Goal: Task Accomplishment & Management: Complete application form

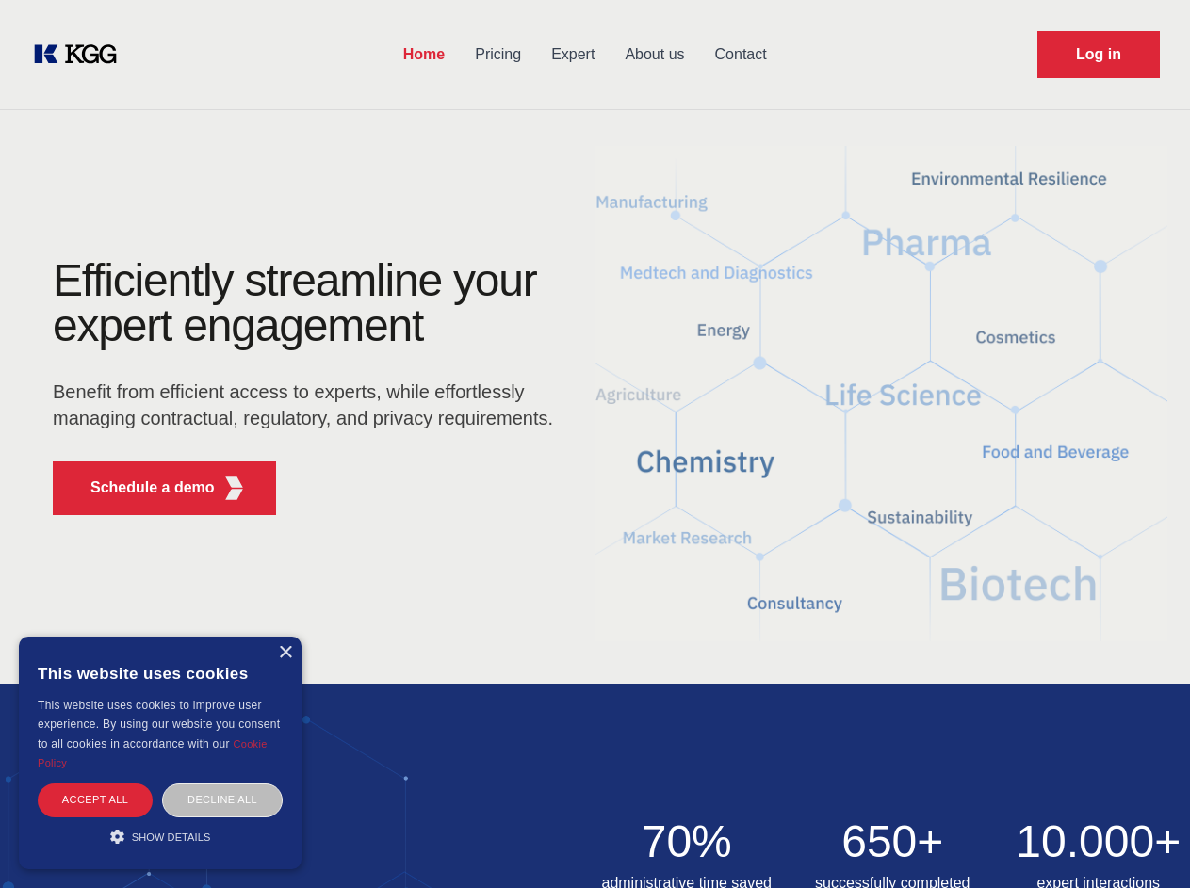
click at [595, 444] on div "Efficiently streamline your expert engagement Benefit from efficient access to …" at bounding box center [309, 394] width 573 height 272
click at [141, 488] on p "Schedule a demo" at bounding box center [152, 488] width 124 height 23
click at [285, 653] on div "× This website uses cookies This website uses cookies to improve user experienc…" at bounding box center [160, 753] width 283 height 233
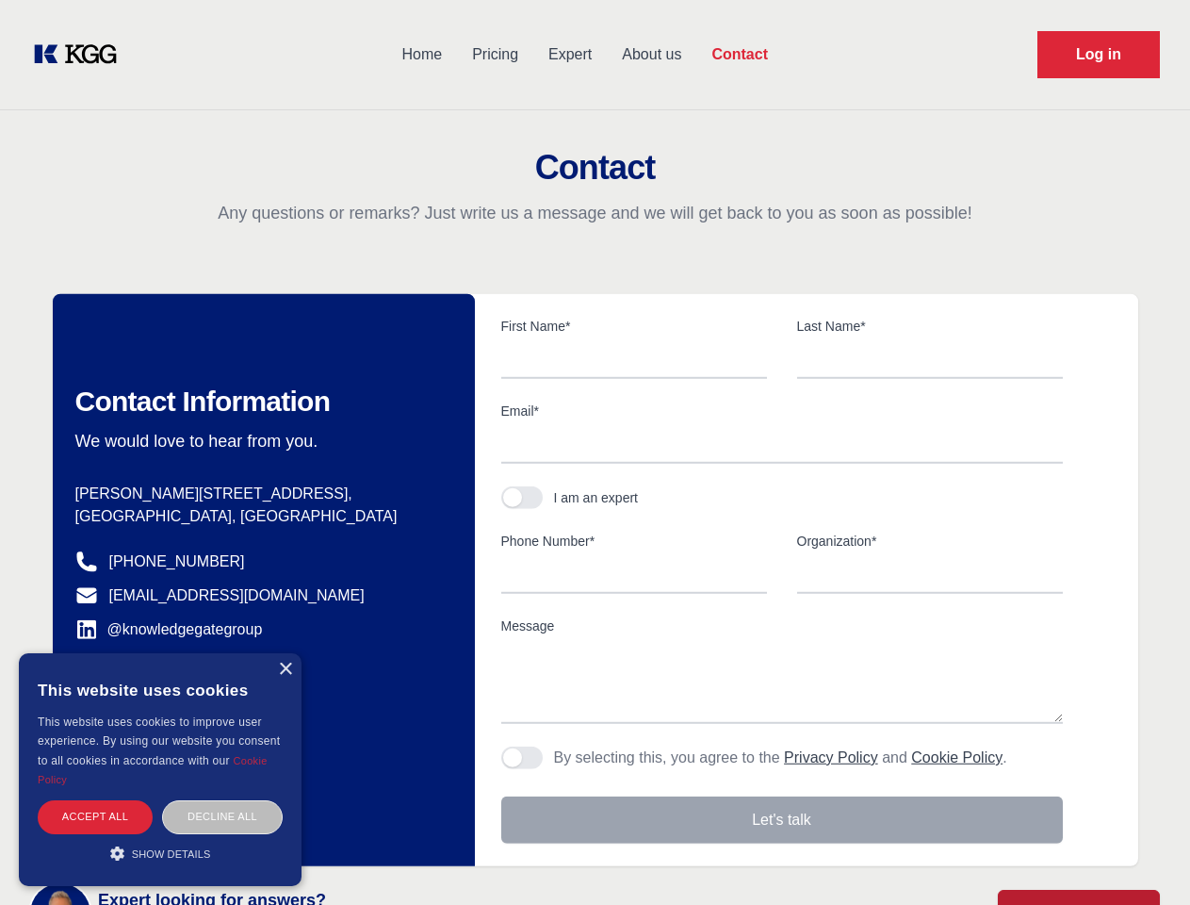
click at [95, 800] on div "Accept all" at bounding box center [95, 816] width 115 height 33
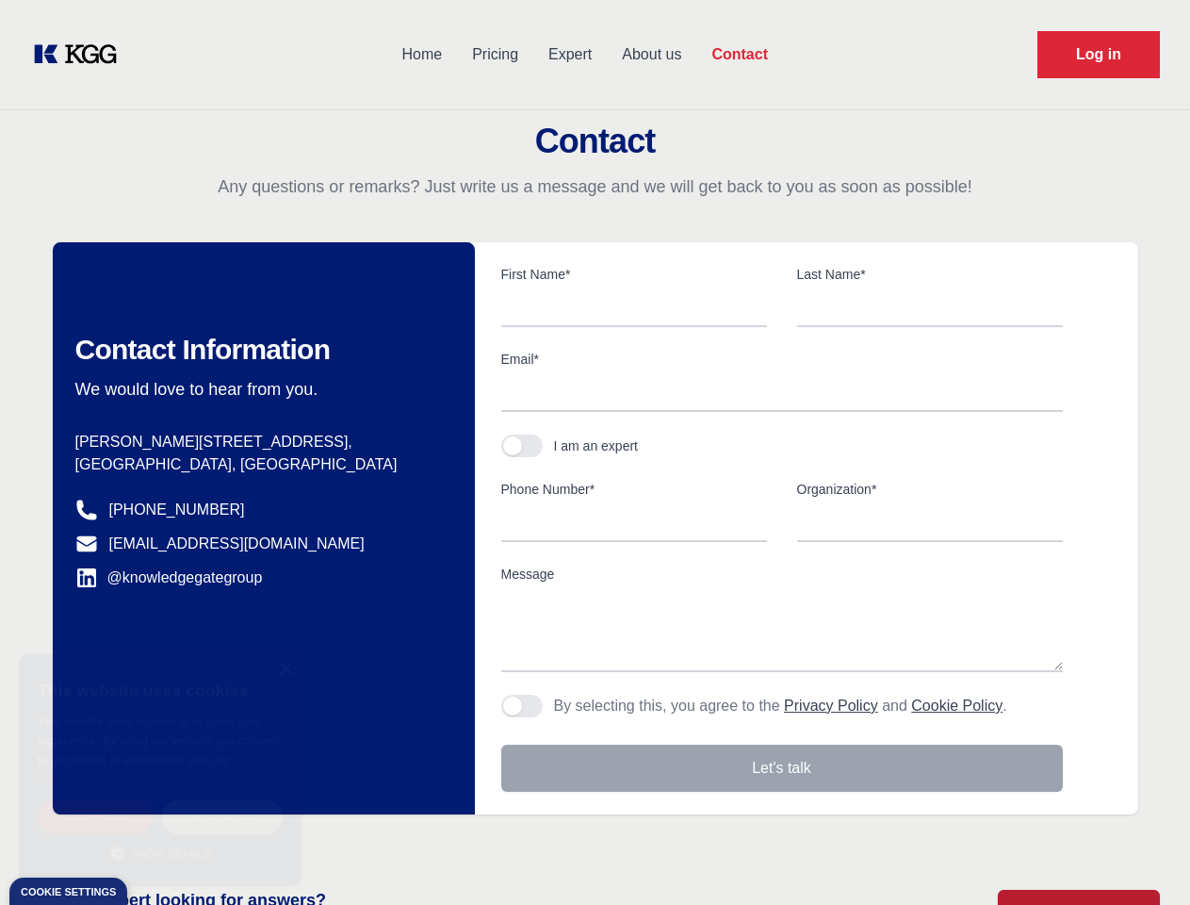
click at [222, 800] on div "Decline all" at bounding box center [222, 816] width 121 height 33
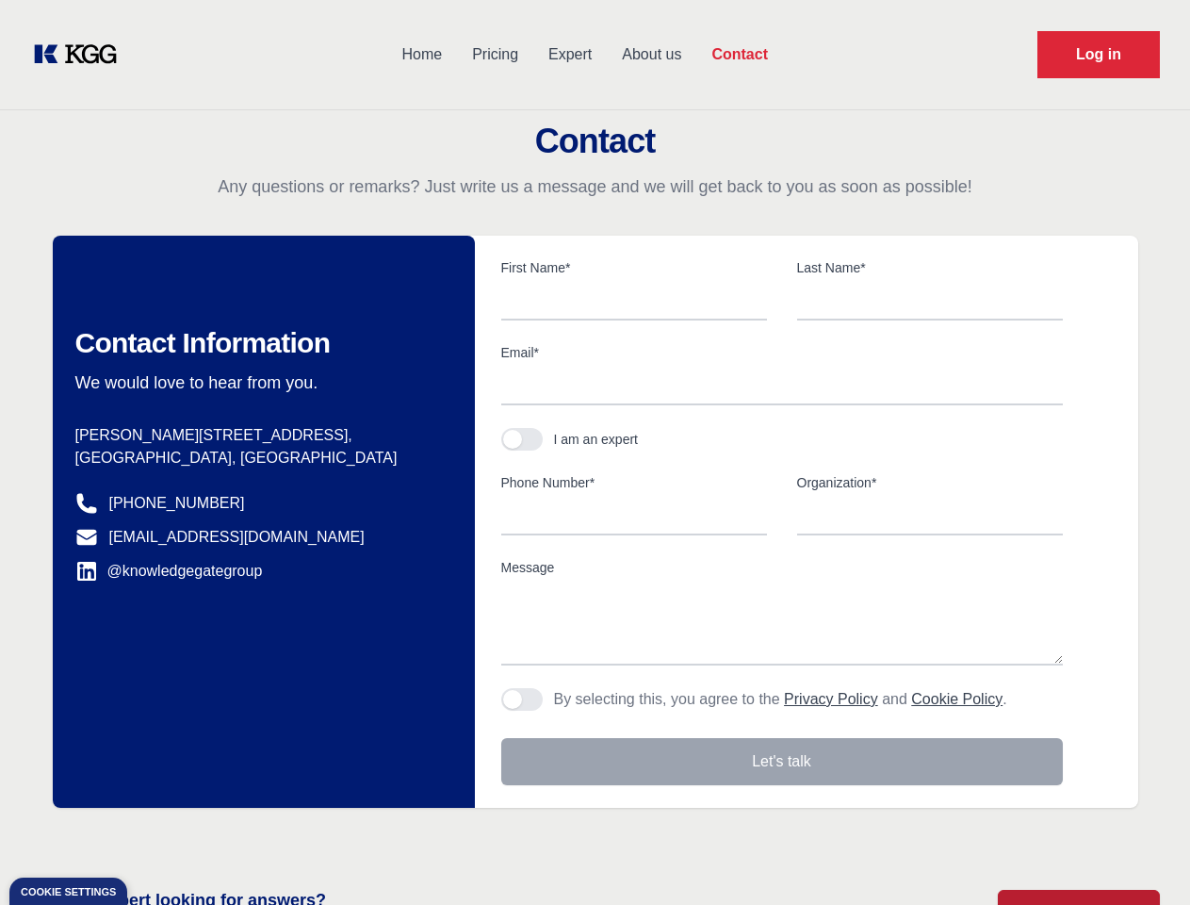
click at [160, 837] on main "Contact Any questions or remarks? Just write us a message and we will get back …" at bounding box center [595, 490] width 1190 height 981
